Goal: Information Seeking & Learning: Learn about a topic

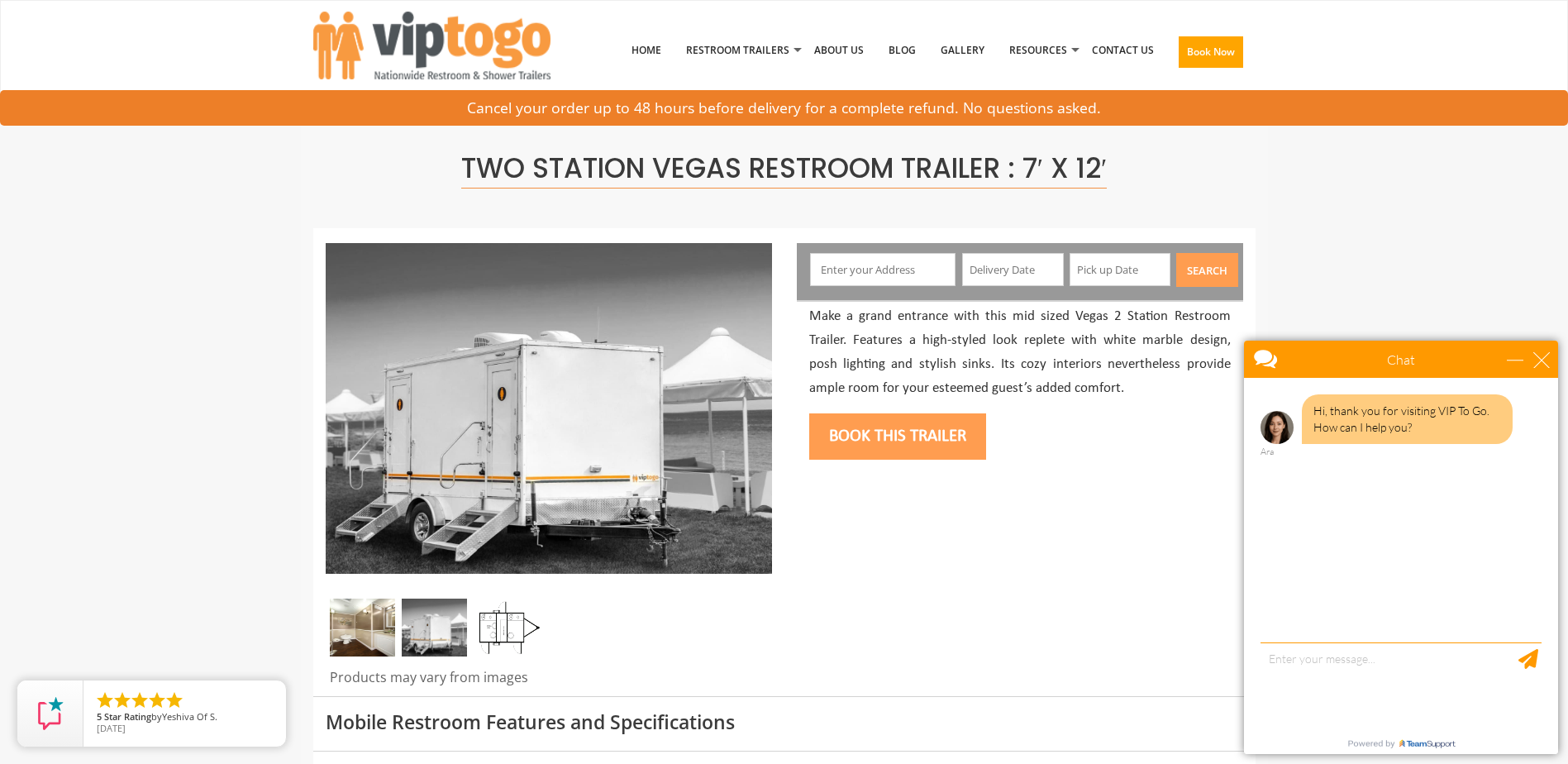
click at [373, 634] on img at bounding box center [363, 627] width 65 height 57
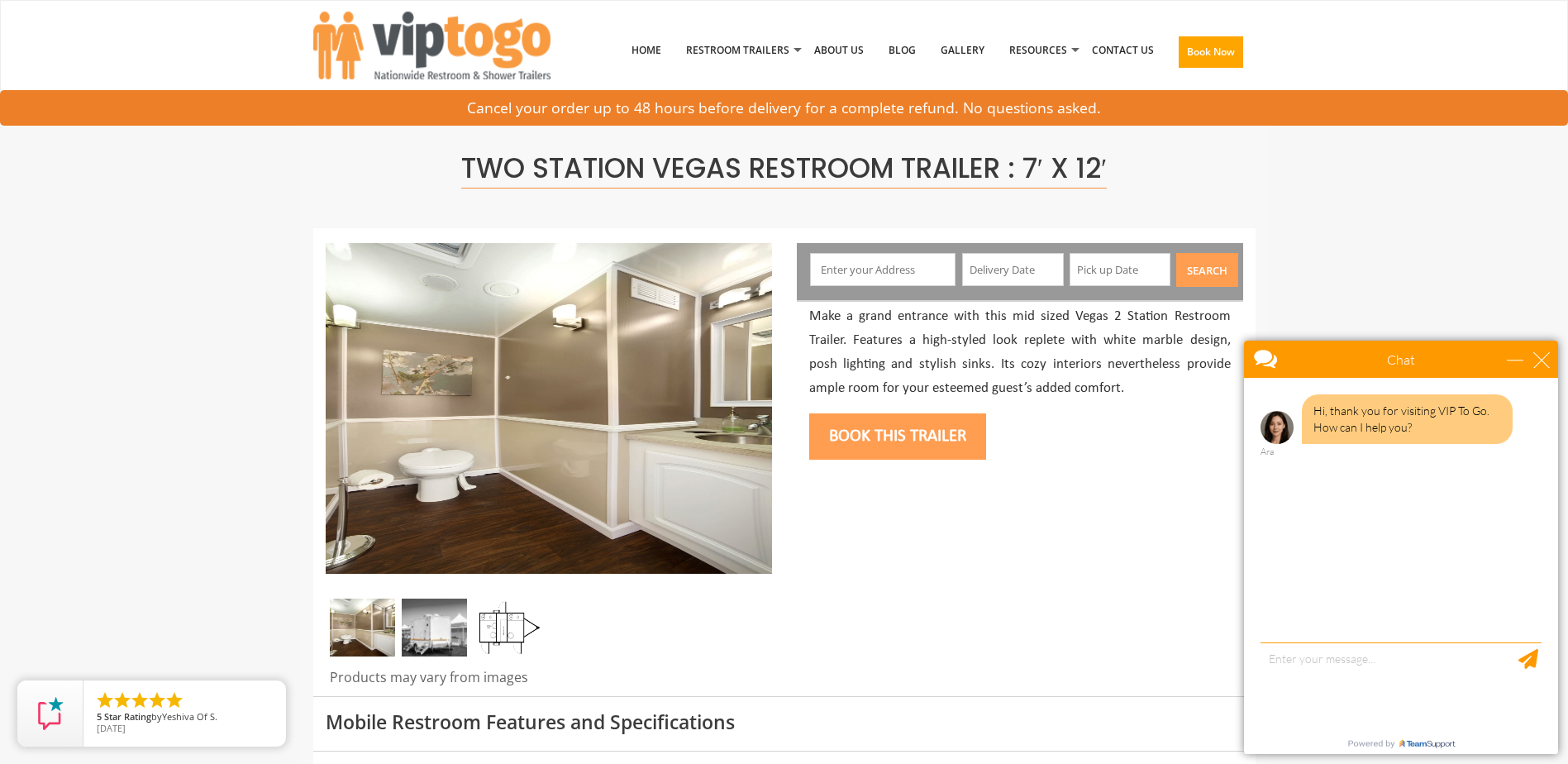
click at [435, 643] on img at bounding box center [435, 627] width 65 height 57
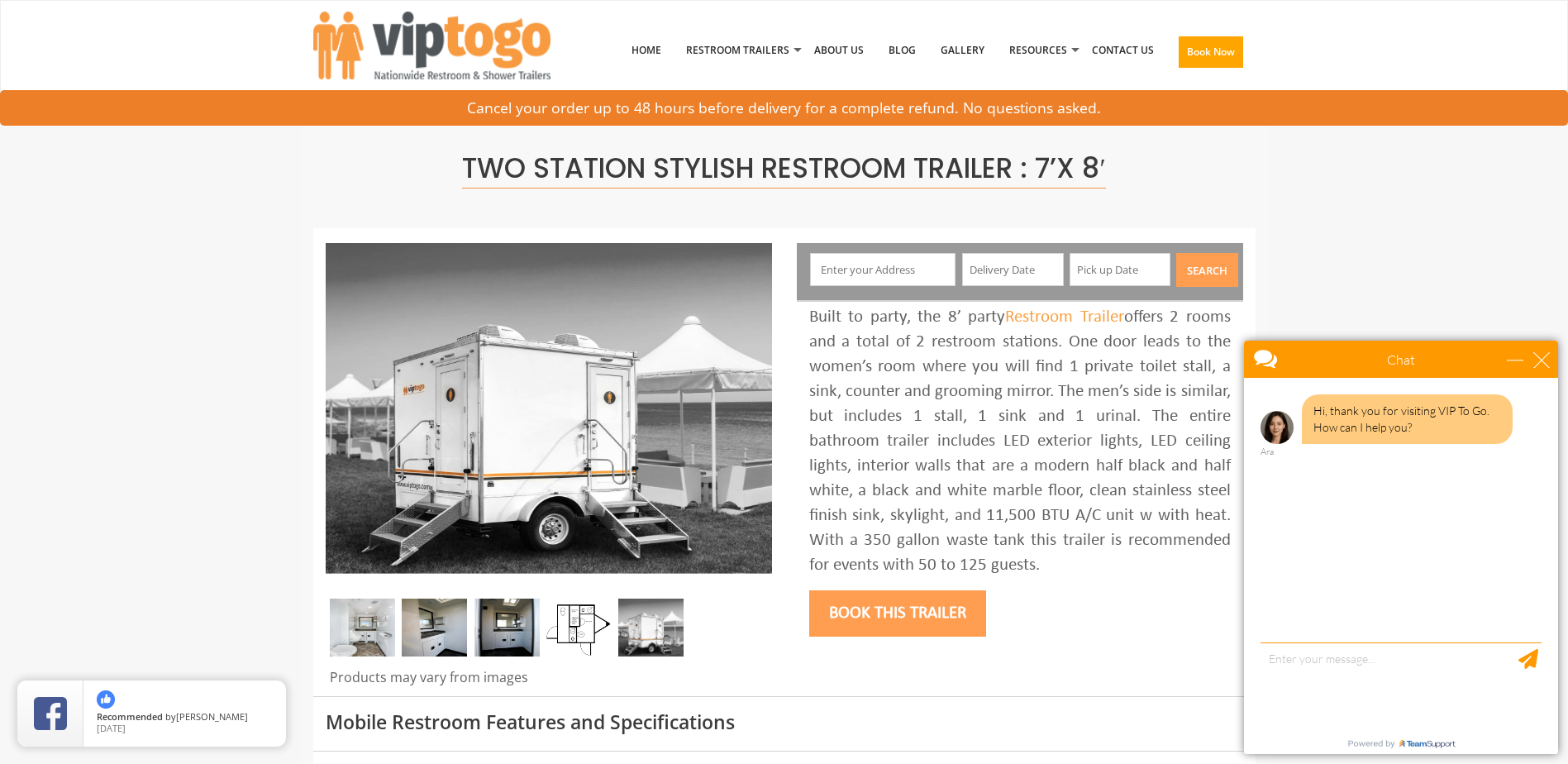
click at [376, 632] on img at bounding box center [363, 627] width 65 height 57
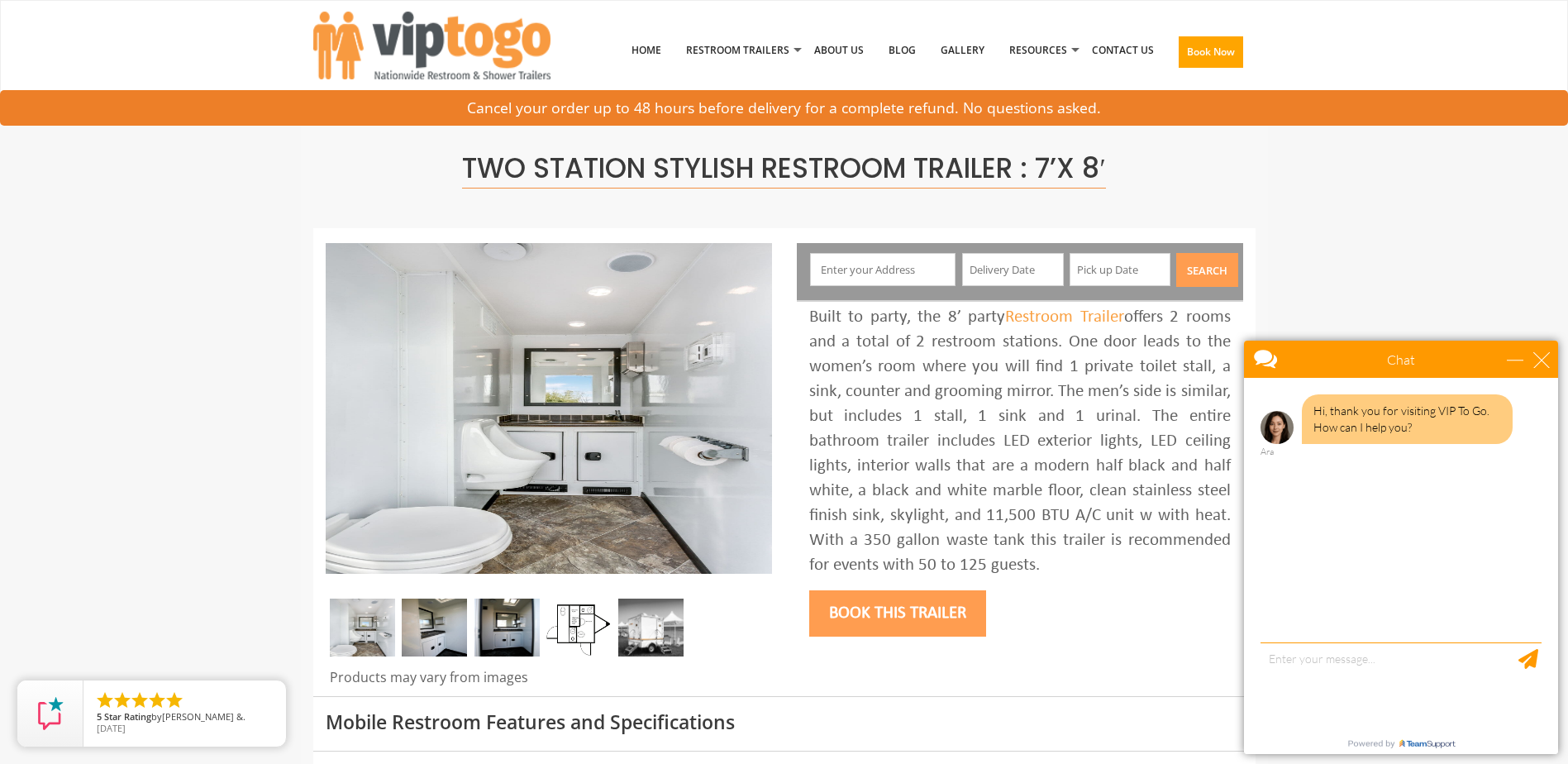
click at [446, 635] on img at bounding box center [435, 627] width 65 height 57
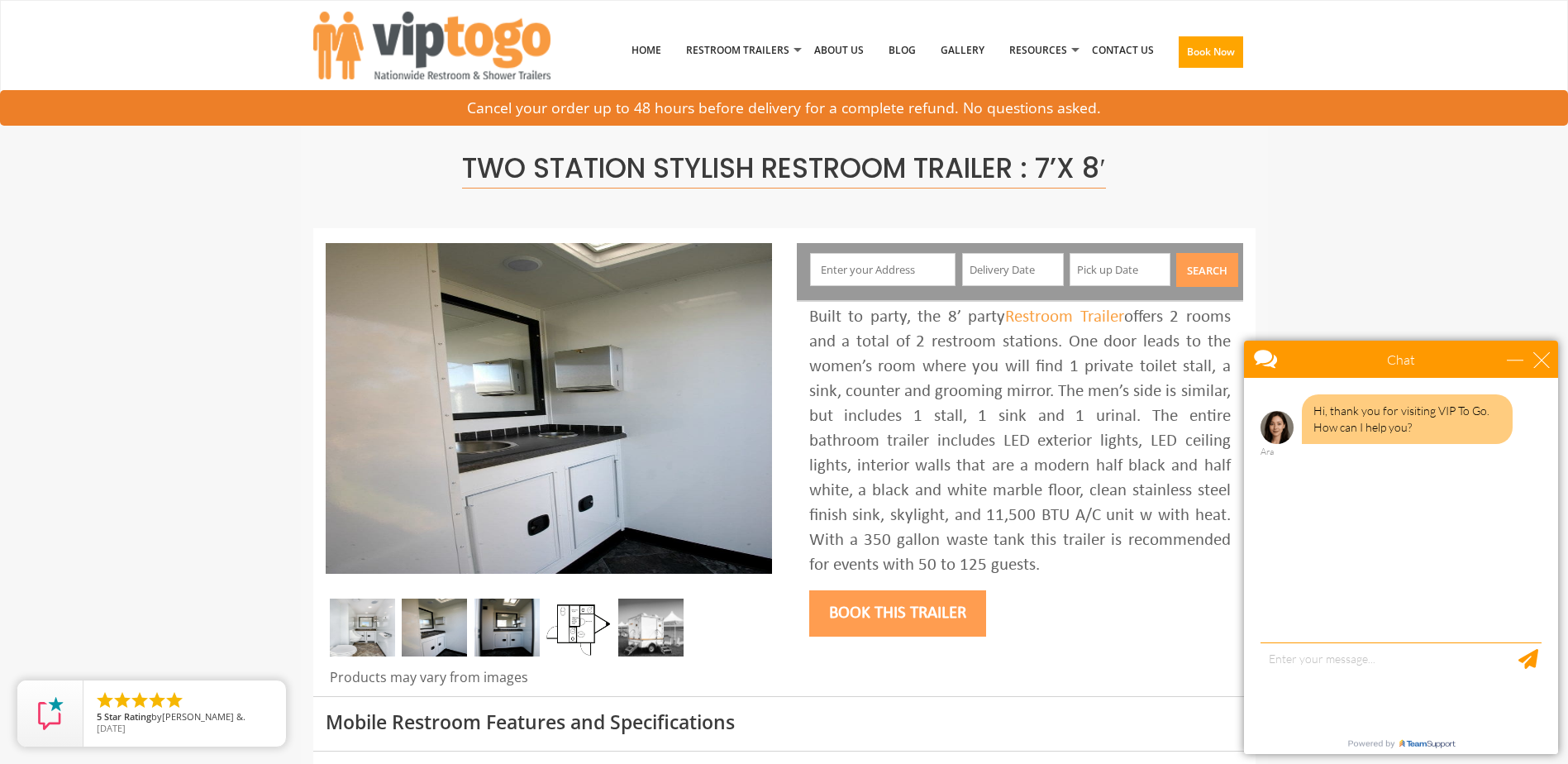
click at [503, 643] on img at bounding box center [507, 627] width 65 height 57
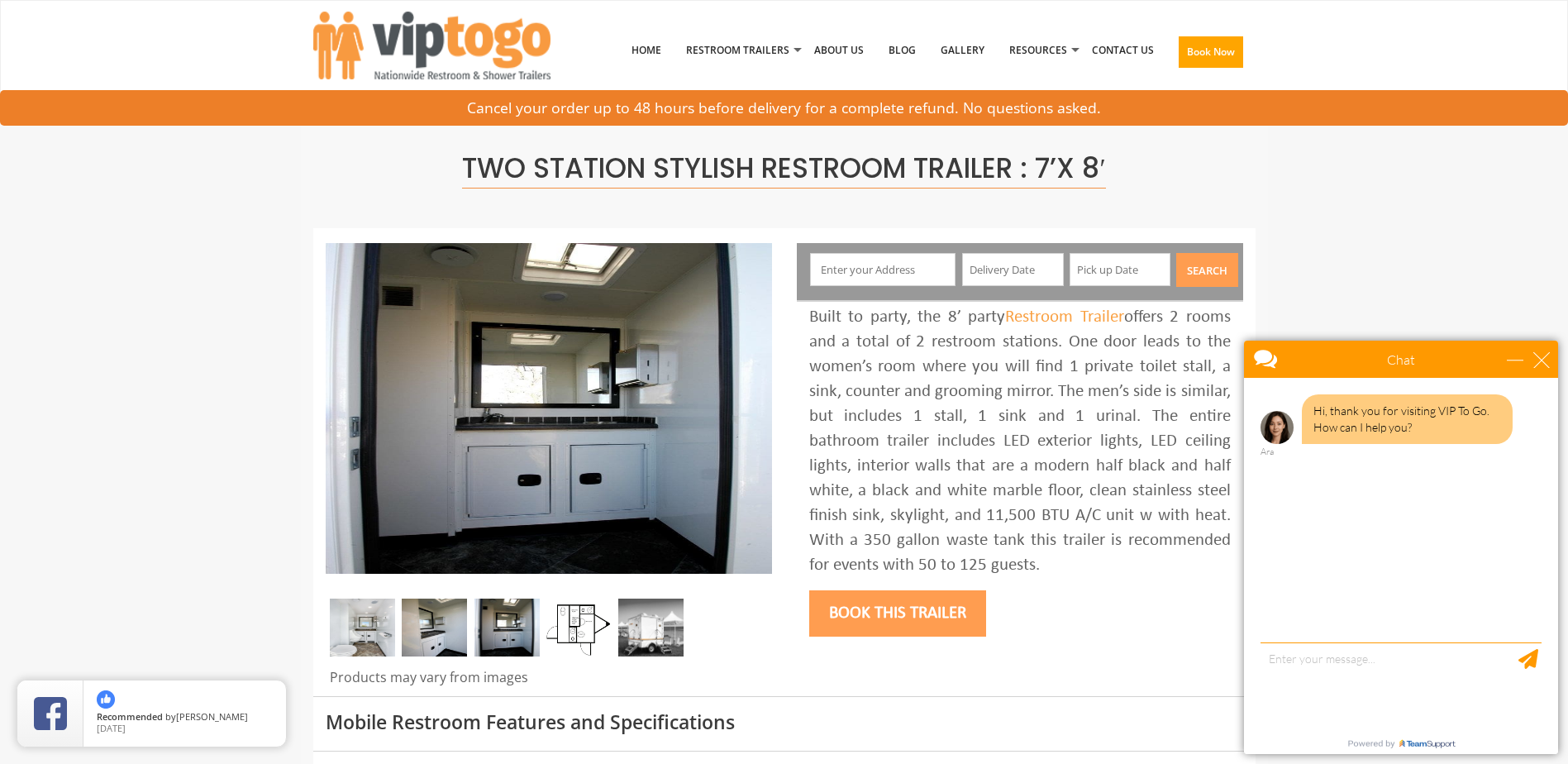
click at [660, 632] on img at bounding box center [651, 627] width 65 height 57
